Goal: Navigation & Orientation: Find specific page/section

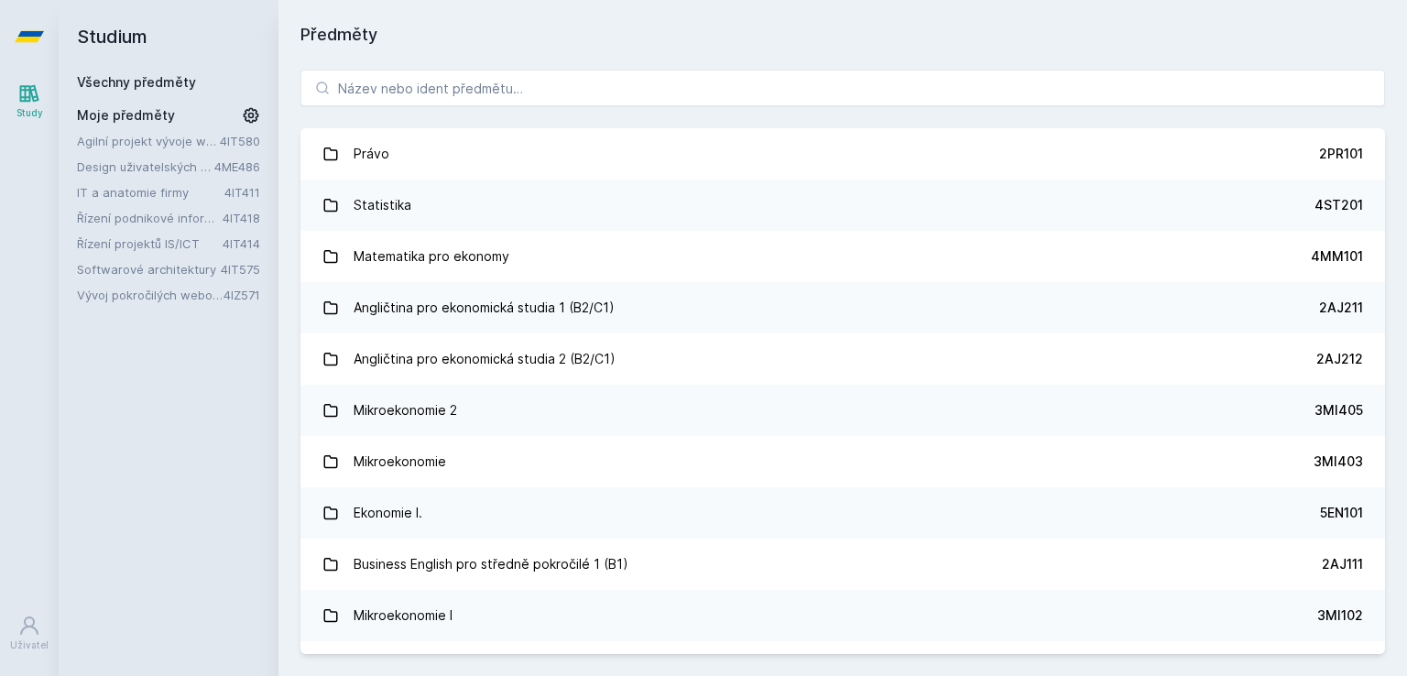
click at [140, 243] on link "Řízení projektů IS/ICT" at bounding box center [150, 243] width 146 height 18
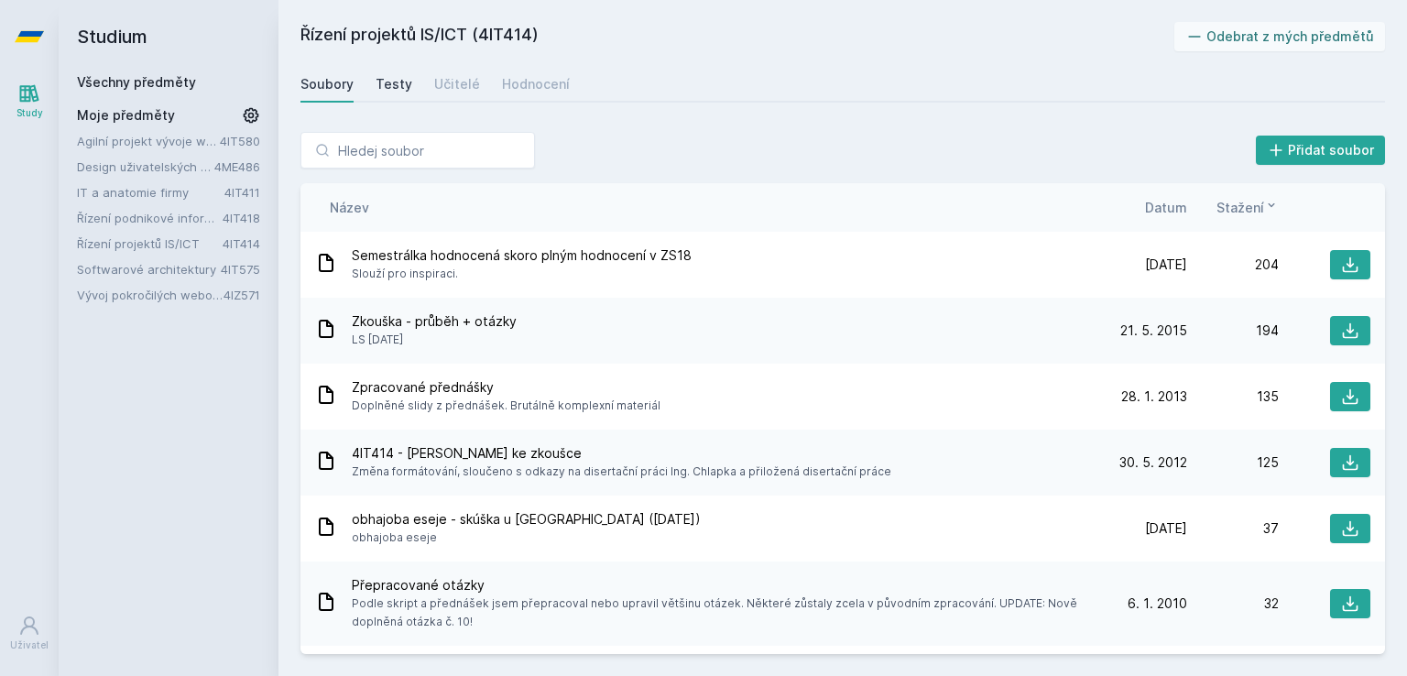
click at [388, 82] on div "Testy" at bounding box center [394, 84] width 37 height 18
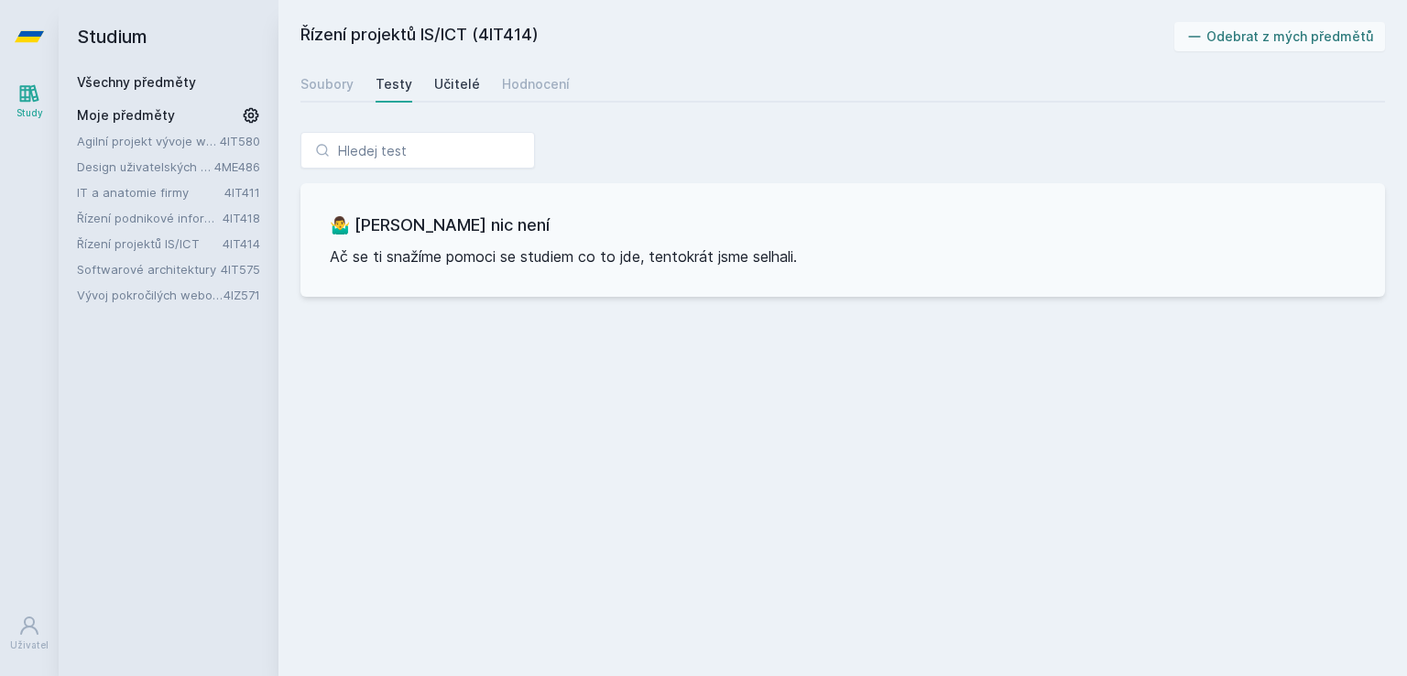
click at [465, 78] on div "Učitelé" at bounding box center [457, 84] width 46 height 18
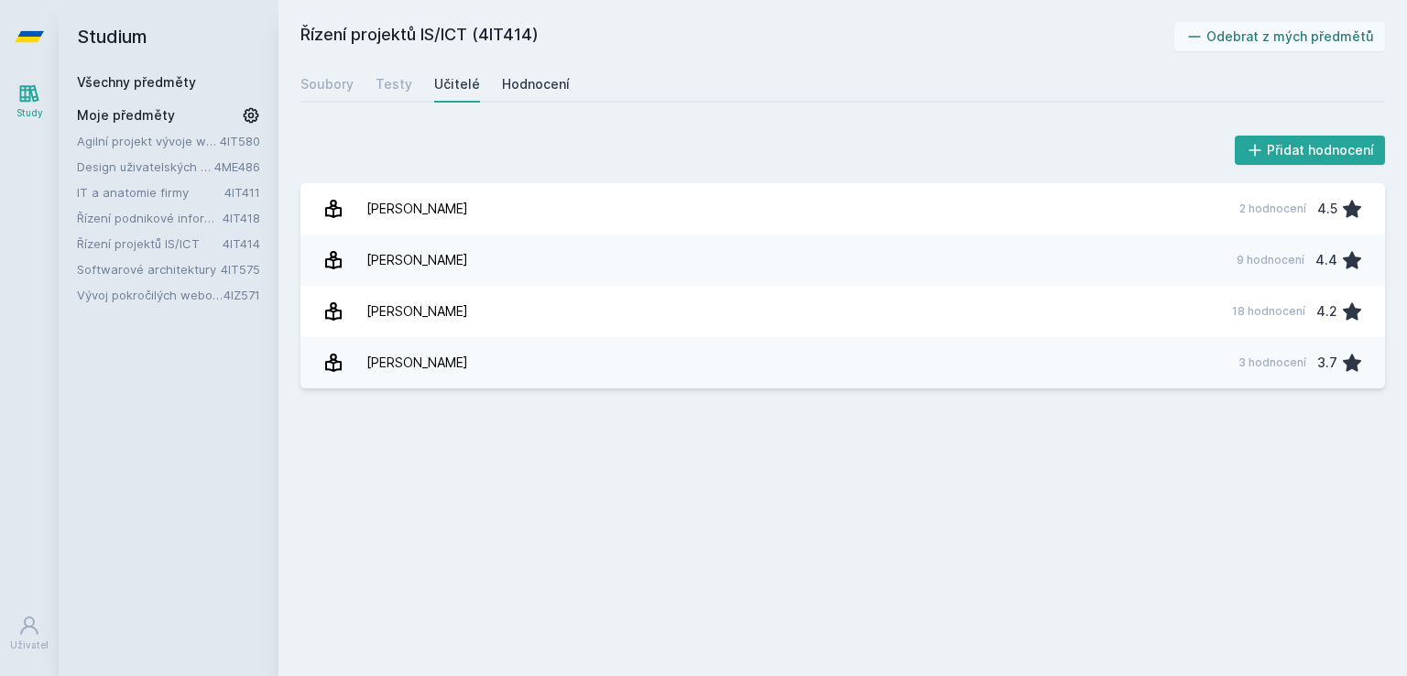
click at [531, 80] on div "Hodnocení" at bounding box center [536, 84] width 68 height 18
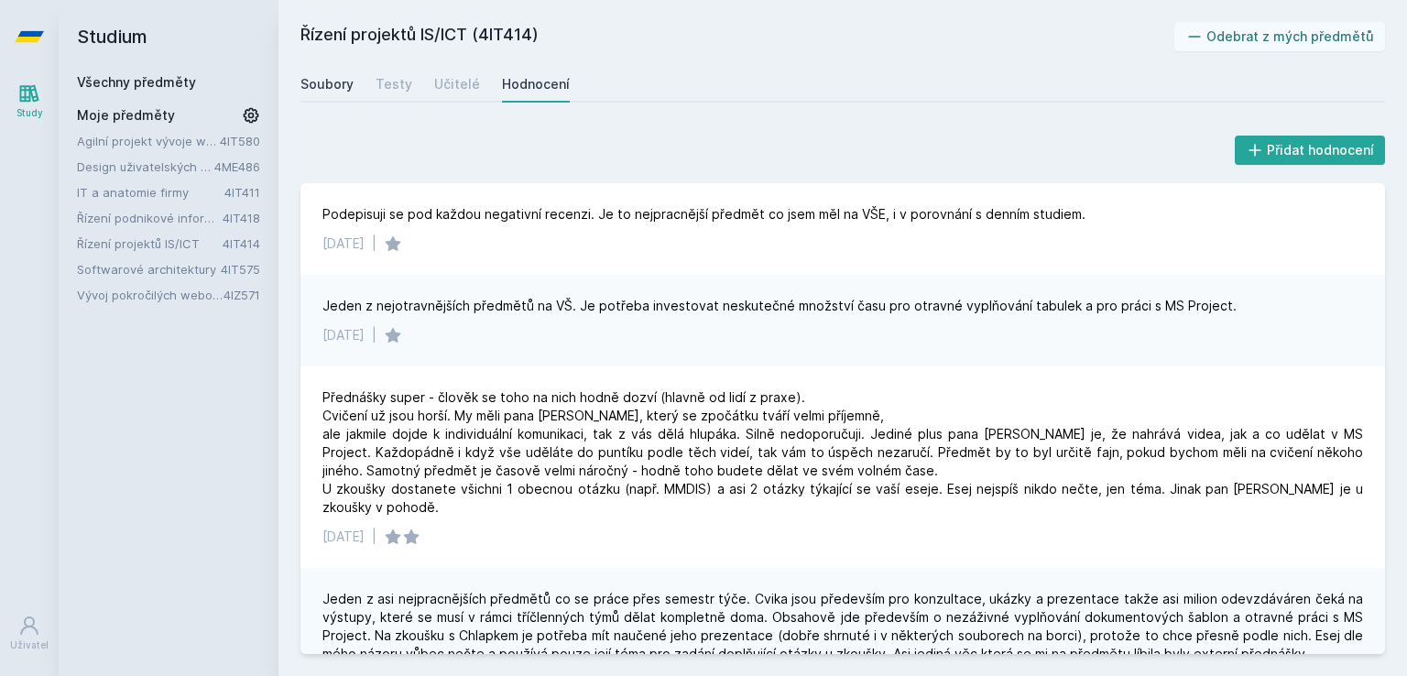
click at [310, 89] on div "Soubory" at bounding box center [326, 84] width 53 height 18
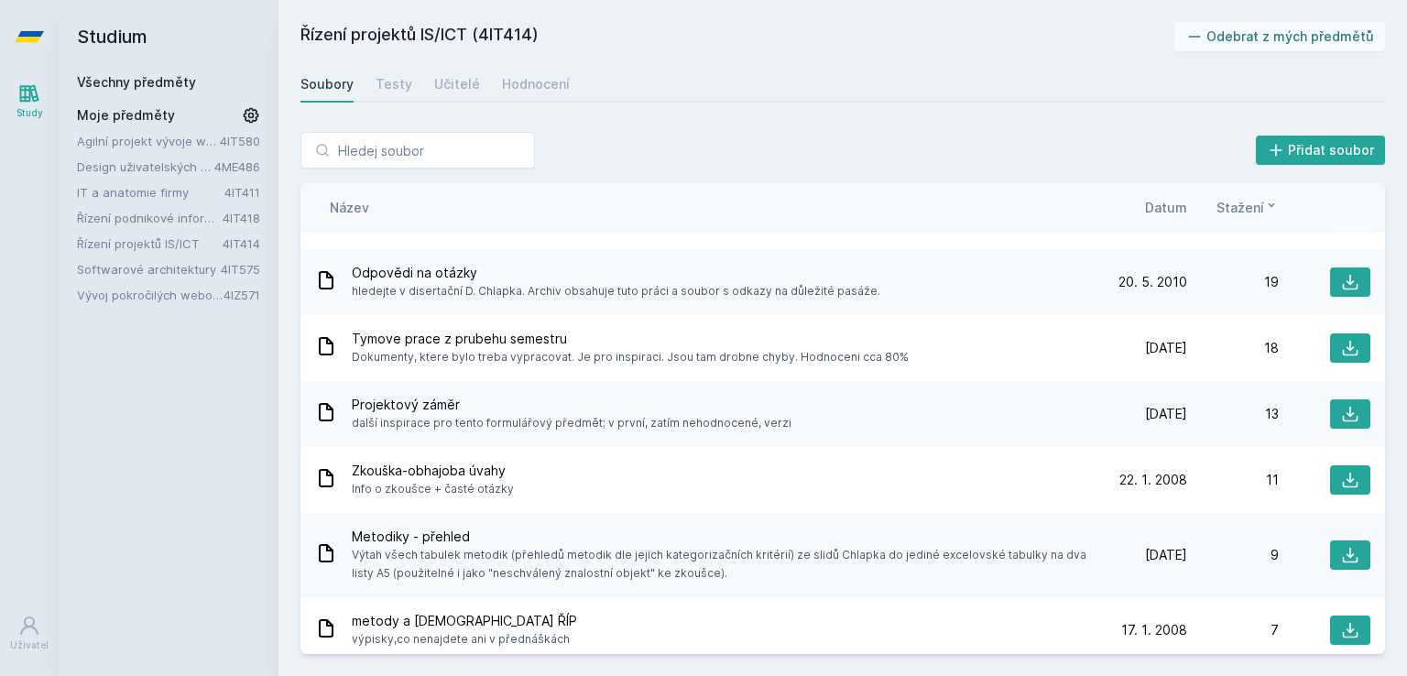
scroll to position [595, 0]
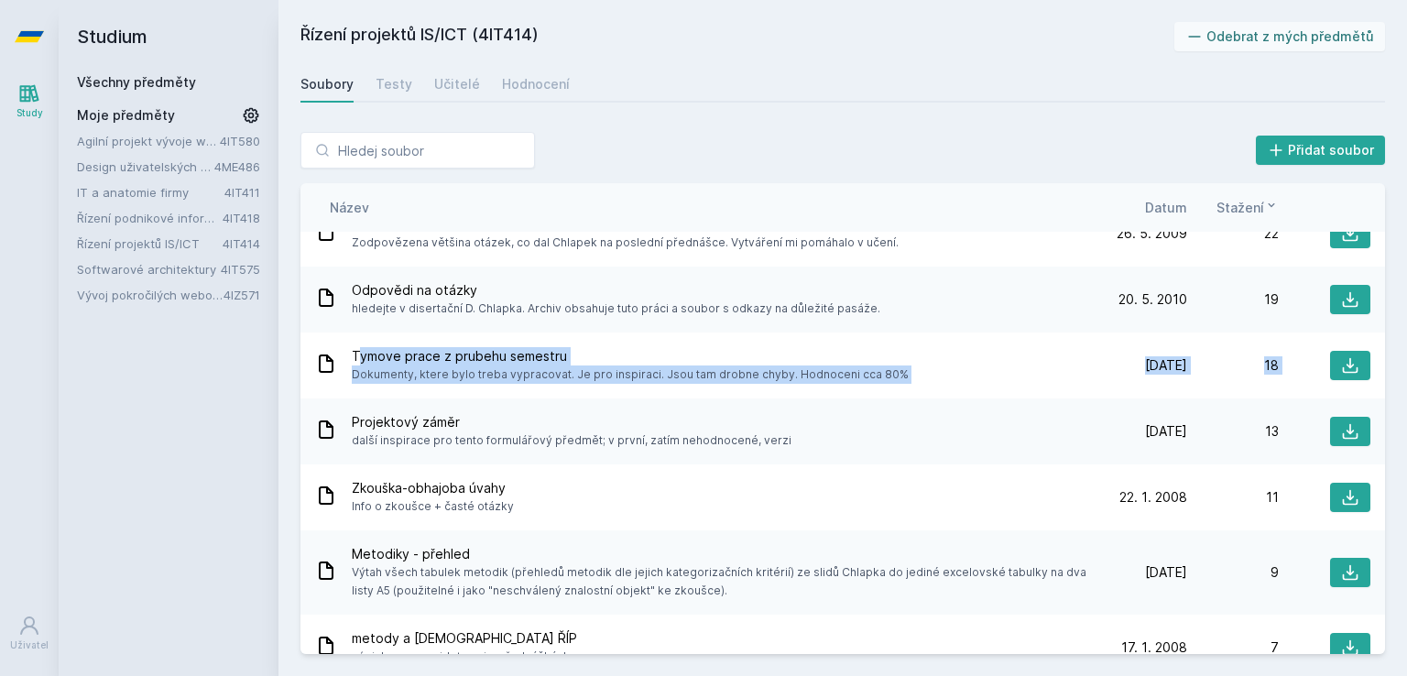
drag, startPoint x: 1390, startPoint y: 382, endPoint x: 1391, endPoint y: 273, distance: 109.0
click at [1391, 273] on div "Přidat soubor Řazení: Název Datum Stažení Název Datum Stažení Semestrálka hodno…" at bounding box center [842, 393] width 1128 height 566
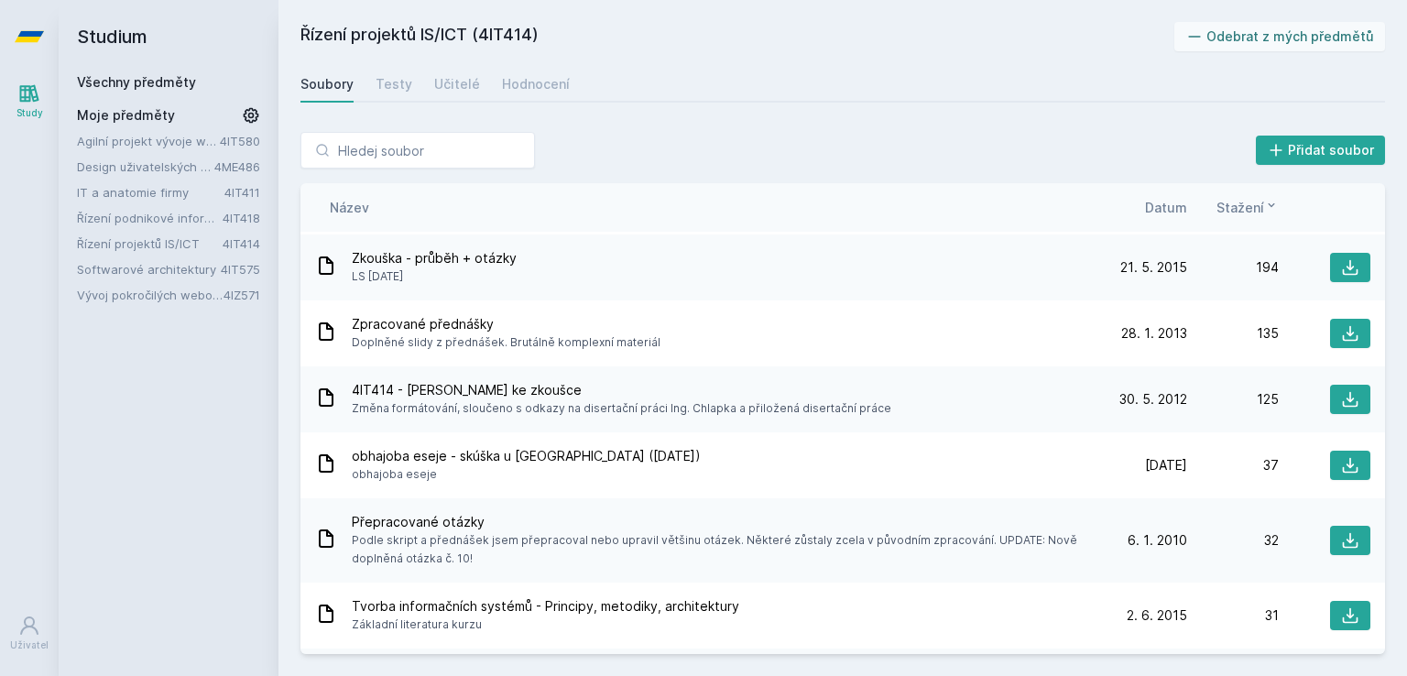
scroll to position [0, 0]
